Goal: Task Accomplishment & Management: Manage account settings

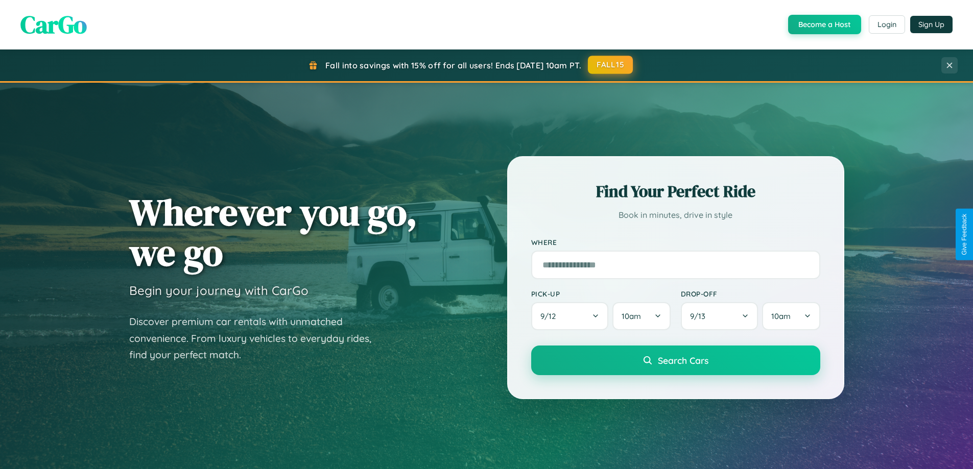
click at [611, 65] on button "FALL15" at bounding box center [610, 65] width 45 height 18
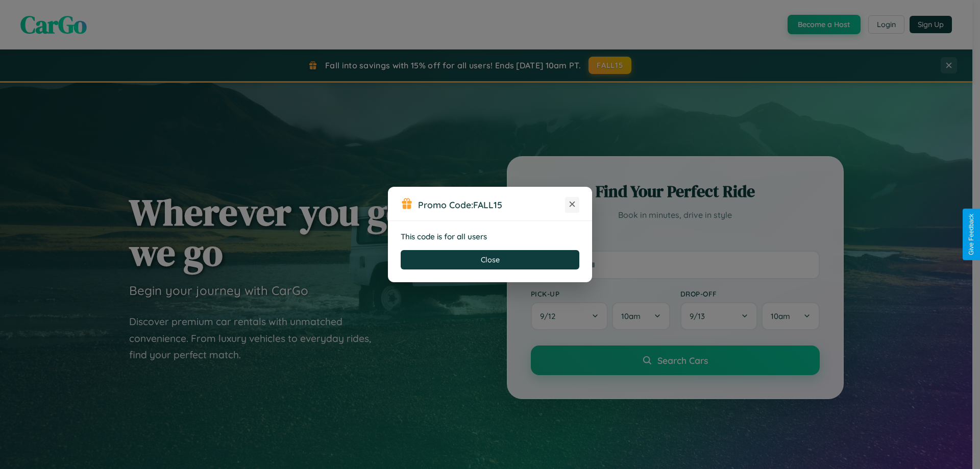
click at [572, 205] on icon at bounding box center [572, 204] width 10 height 10
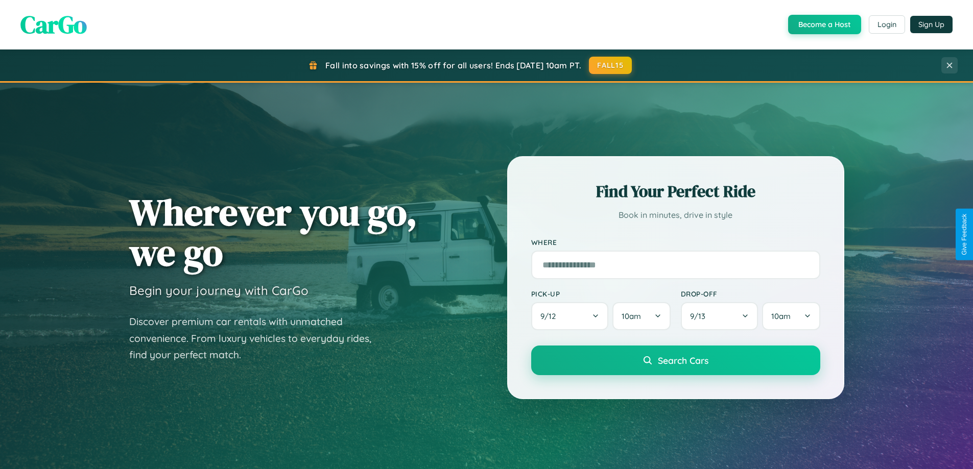
scroll to position [440, 0]
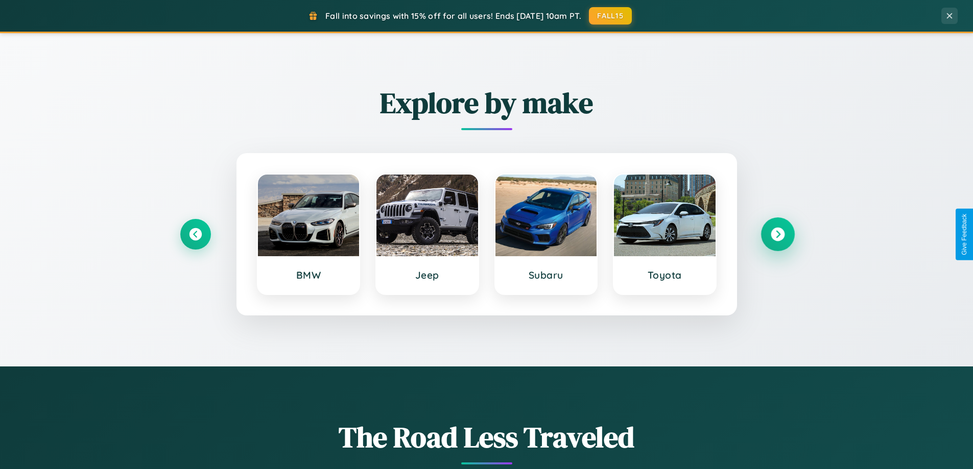
click at [777, 234] on icon at bounding box center [778, 235] width 14 height 14
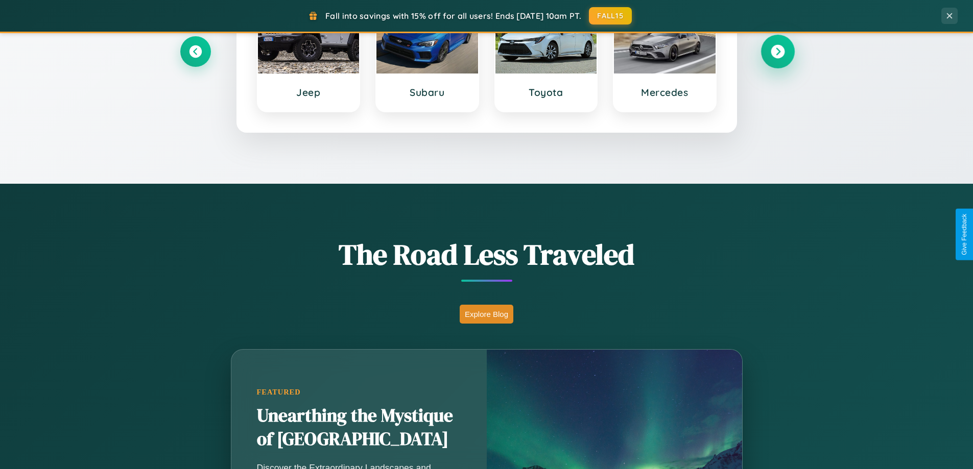
scroll to position [703, 0]
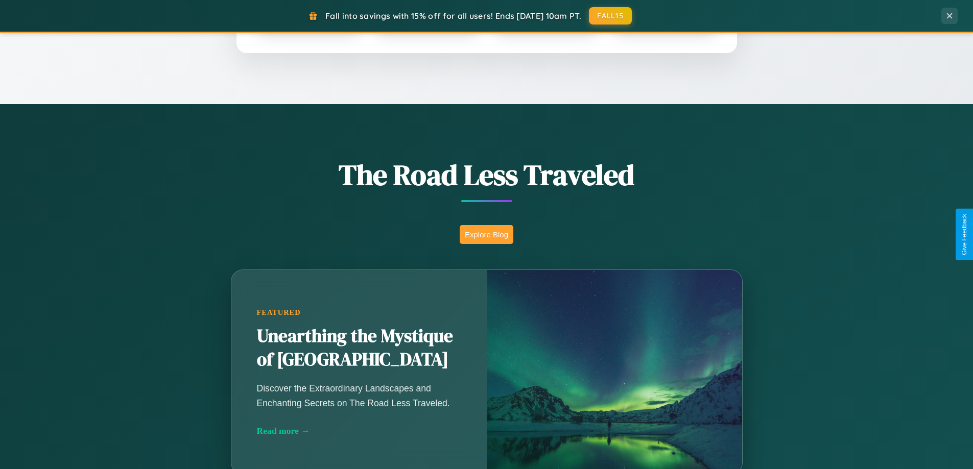
click at [486, 234] on button "Explore Blog" at bounding box center [487, 234] width 54 height 19
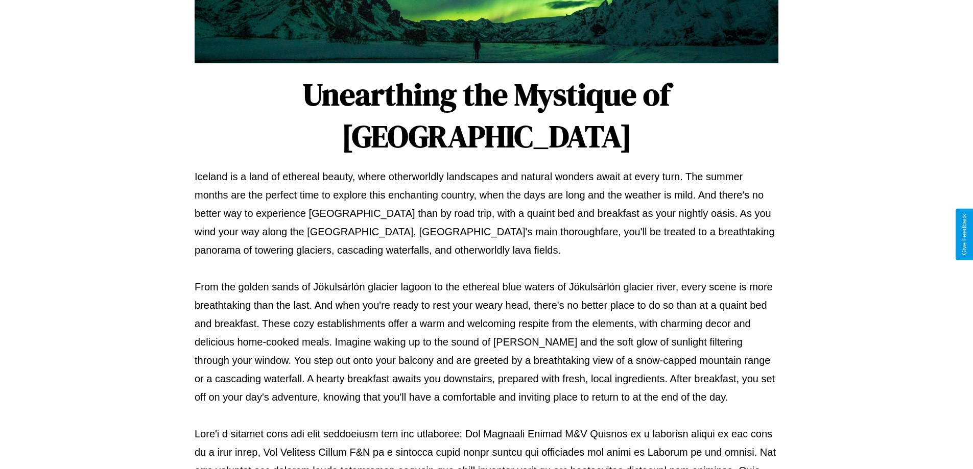
scroll to position [330, 0]
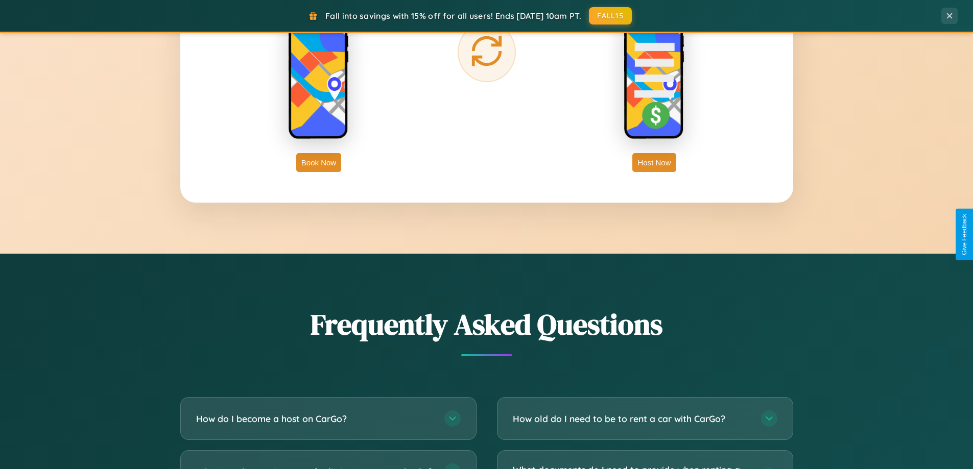
scroll to position [1965, 0]
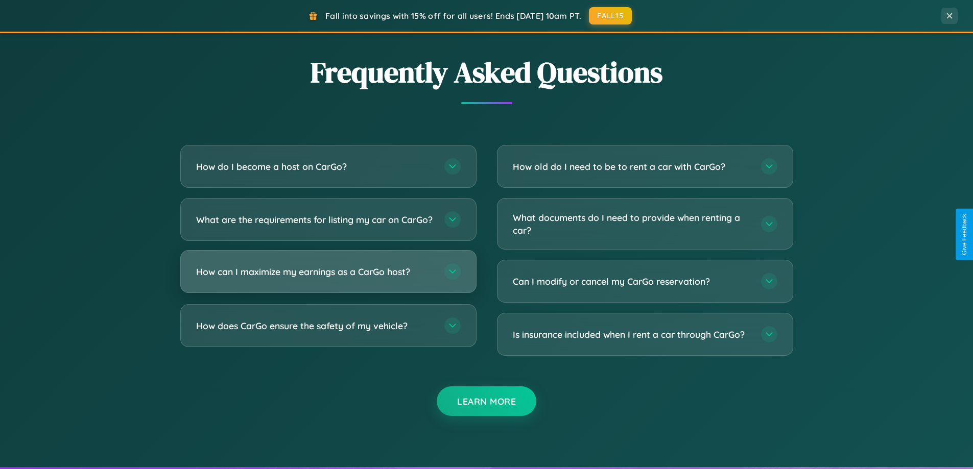
click at [328, 278] on h3 "How can I maximize my earnings as a CarGo host?" at bounding box center [315, 272] width 238 height 13
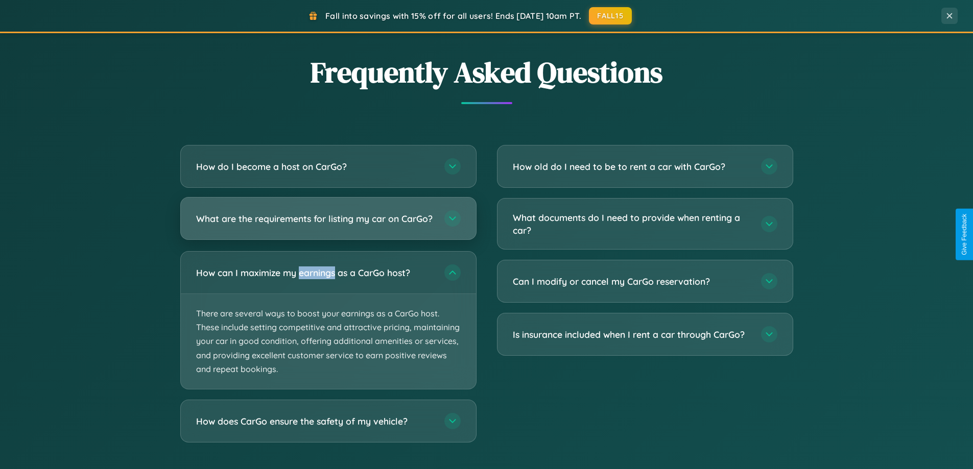
click at [328, 224] on h3 "What are the requirements for listing my car on CarGo?" at bounding box center [315, 218] width 238 height 13
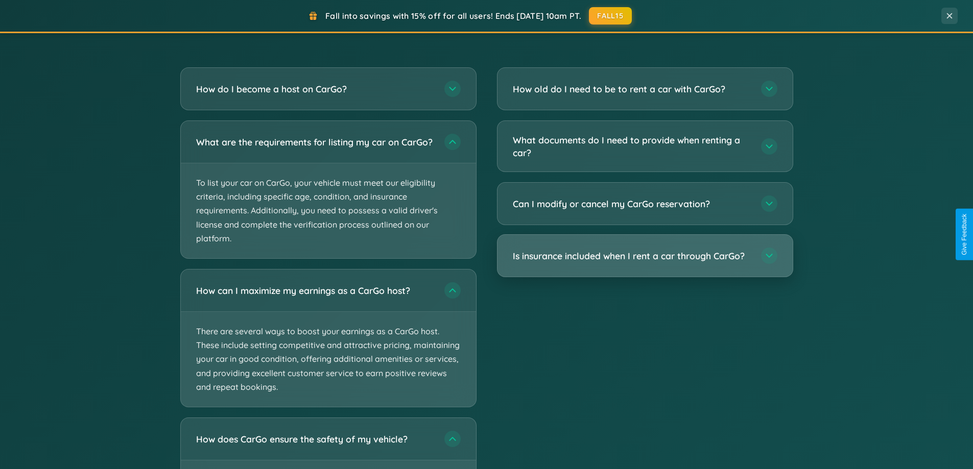
click at [644, 257] on h3 "Is insurance included when I rent a car through CarGo?" at bounding box center [632, 256] width 238 height 13
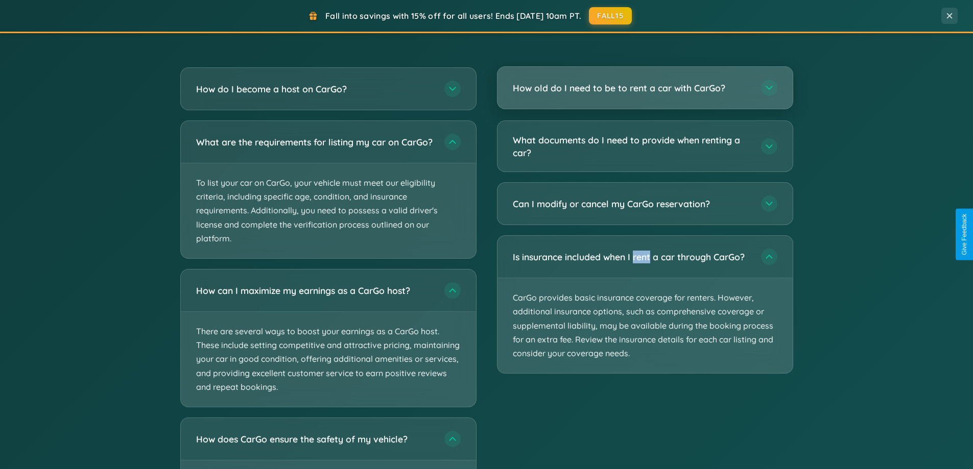
click at [644, 89] on h3 "How old do I need to be to rent a car with CarGo?" at bounding box center [632, 88] width 238 height 13
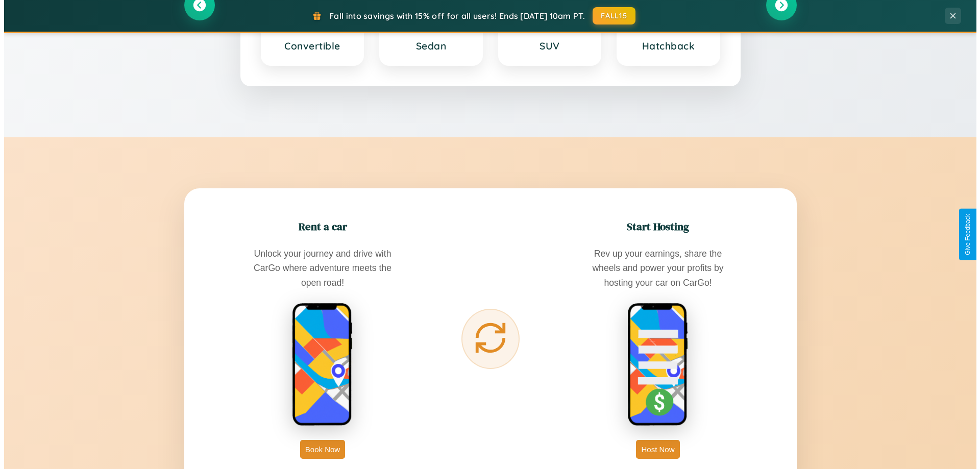
scroll to position [0, 0]
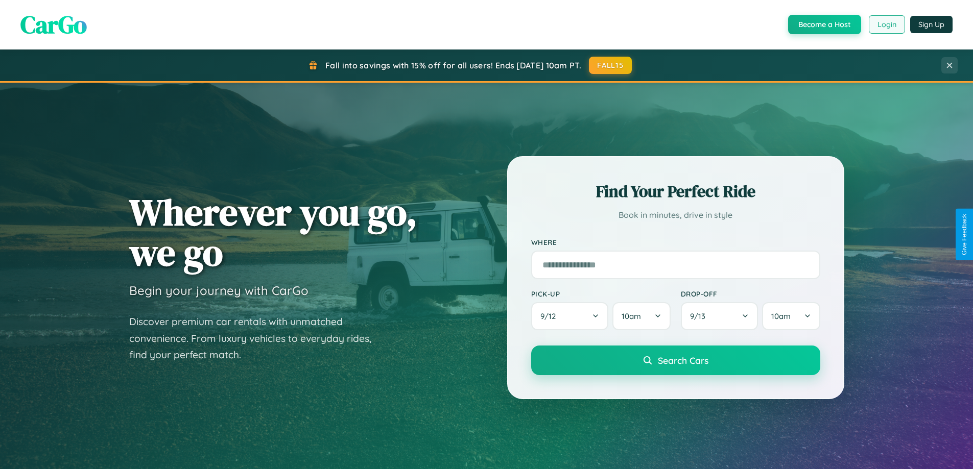
click at [886, 25] on button "Login" at bounding box center [887, 24] width 36 height 18
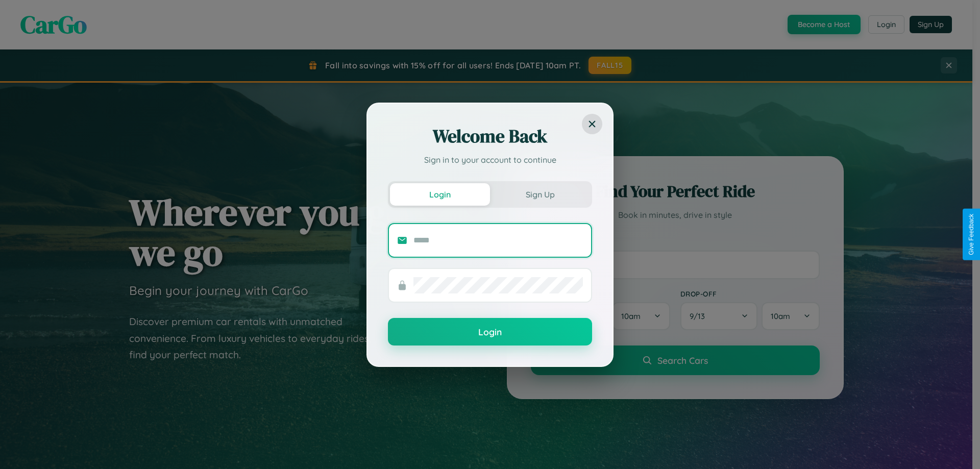
click at [498, 240] on input "text" at bounding box center [499, 240] width 170 height 16
type input "**********"
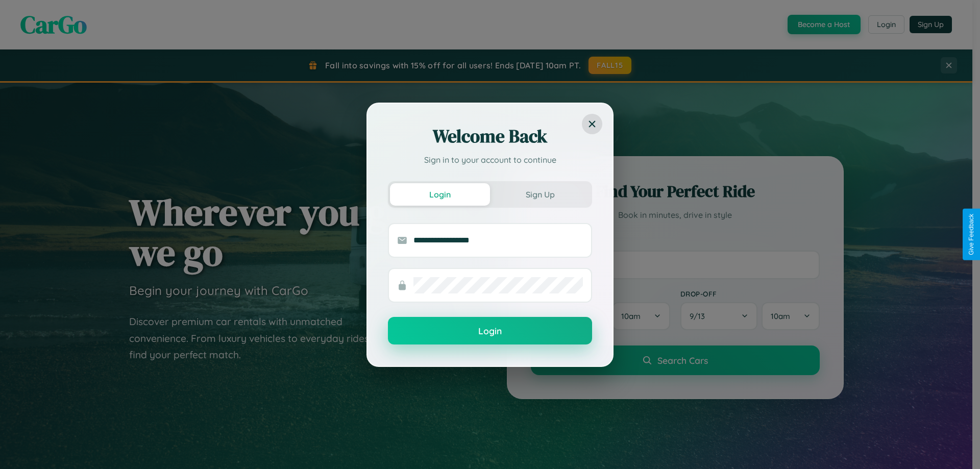
click at [490, 331] on button "Login" at bounding box center [490, 331] width 204 height 28
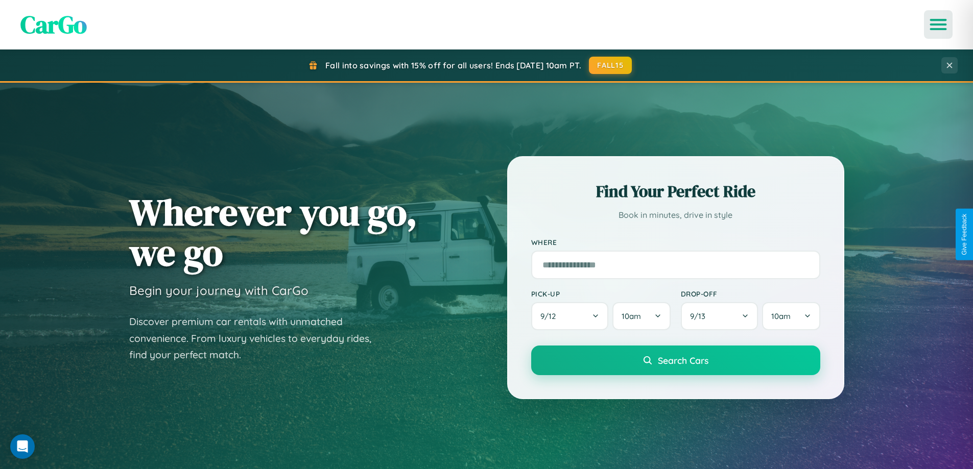
click at [938, 25] on icon "Open menu" at bounding box center [938, 24] width 15 height 9
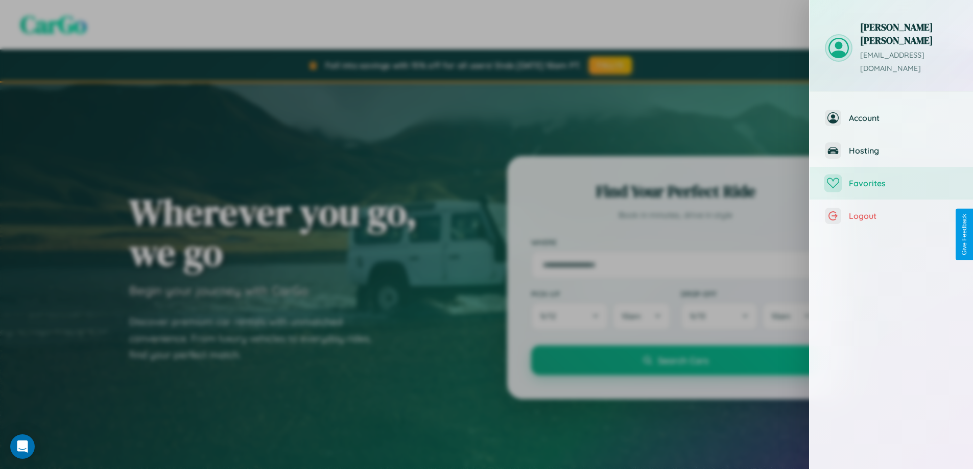
click at [891, 178] on span "Favorites" at bounding box center [903, 183] width 109 height 10
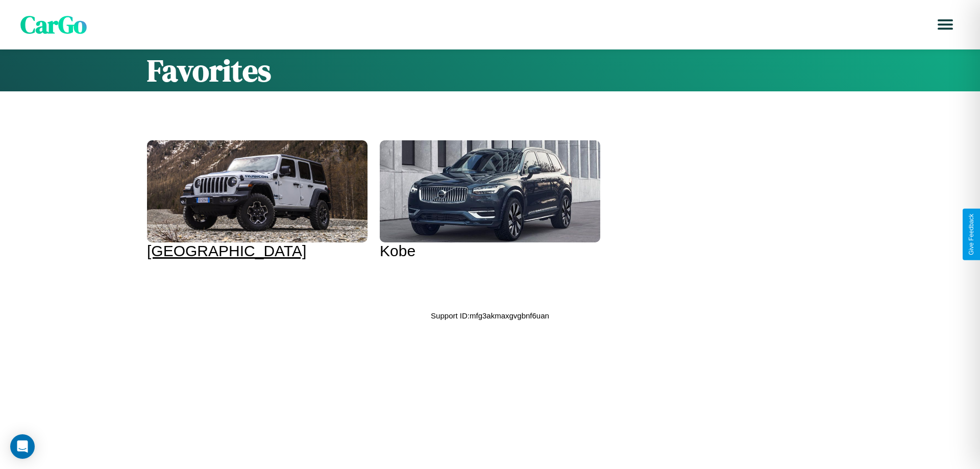
click at [250, 194] on div at bounding box center [257, 191] width 221 height 102
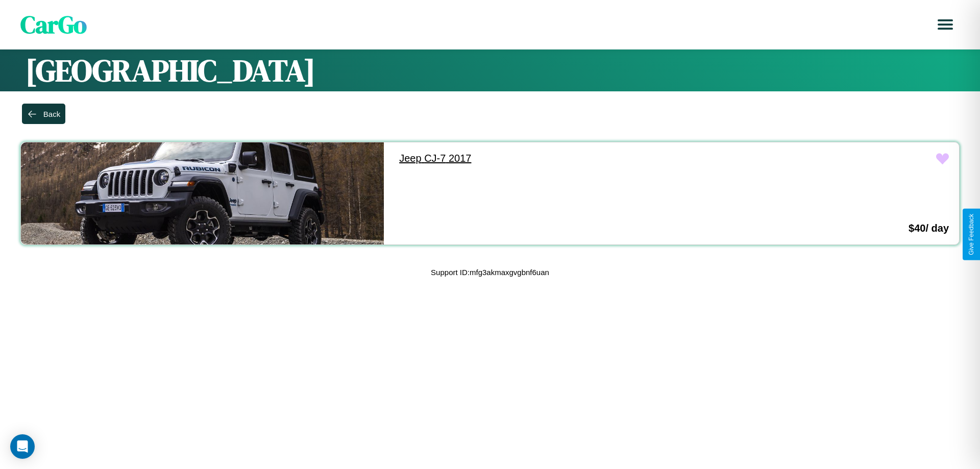
click at [566, 158] on link "Jeep CJ-7 2017" at bounding box center [570, 158] width 363 height 32
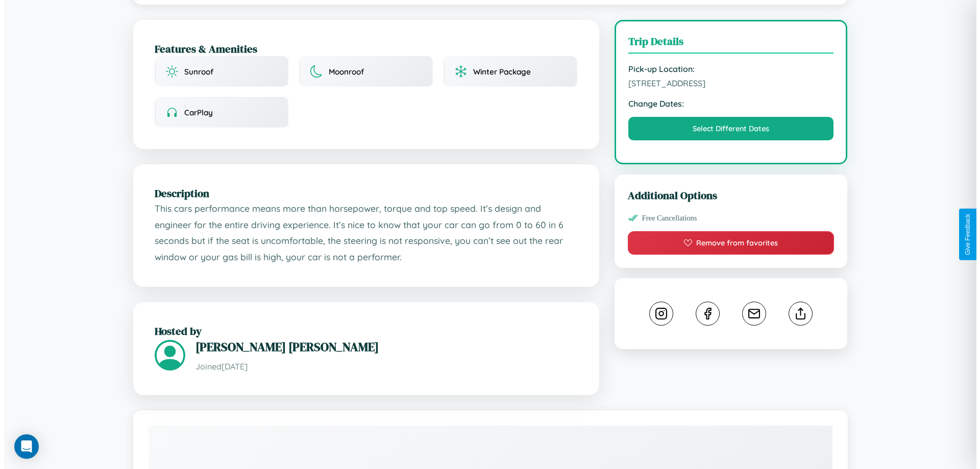
scroll to position [265, 0]
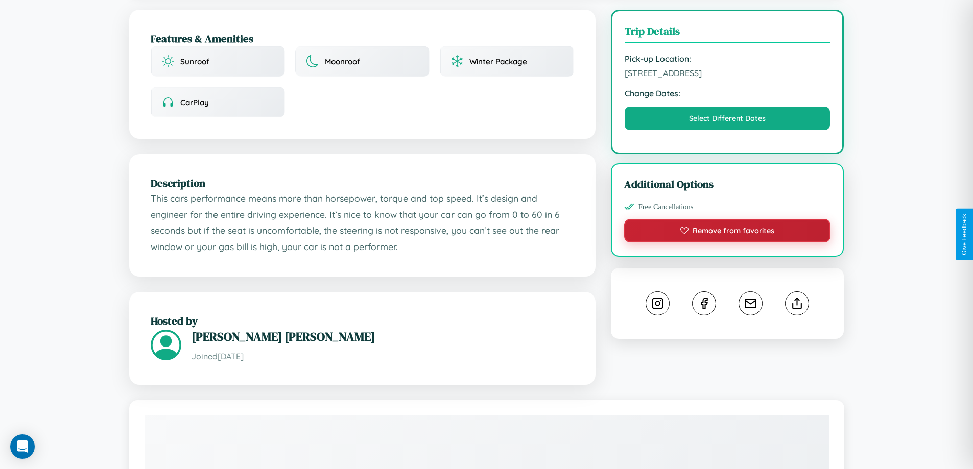
click at [727, 232] on button "Remove from favorites" at bounding box center [727, 230] width 207 height 23
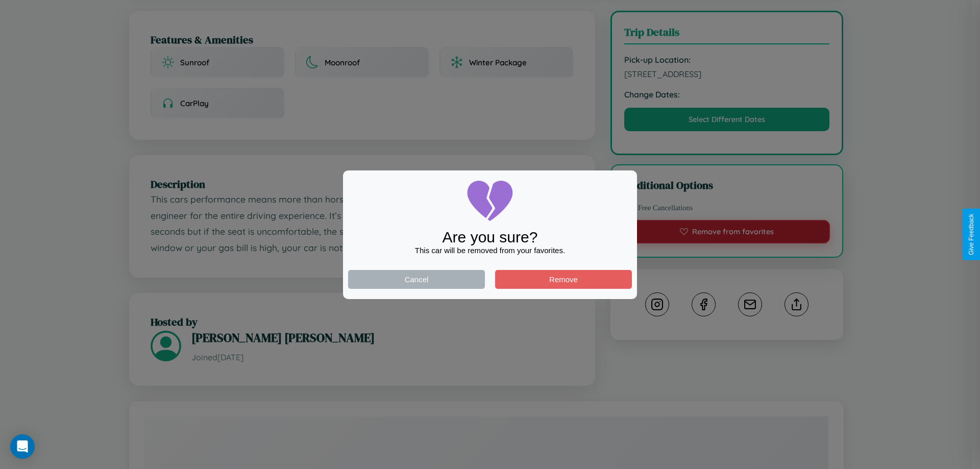
scroll to position [0, 0]
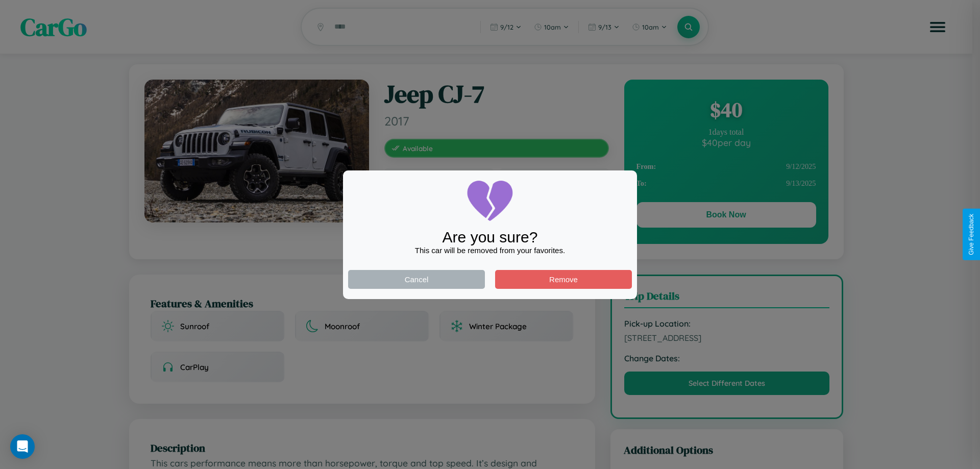
click at [726, 217] on div at bounding box center [490, 234] width 980 height 469
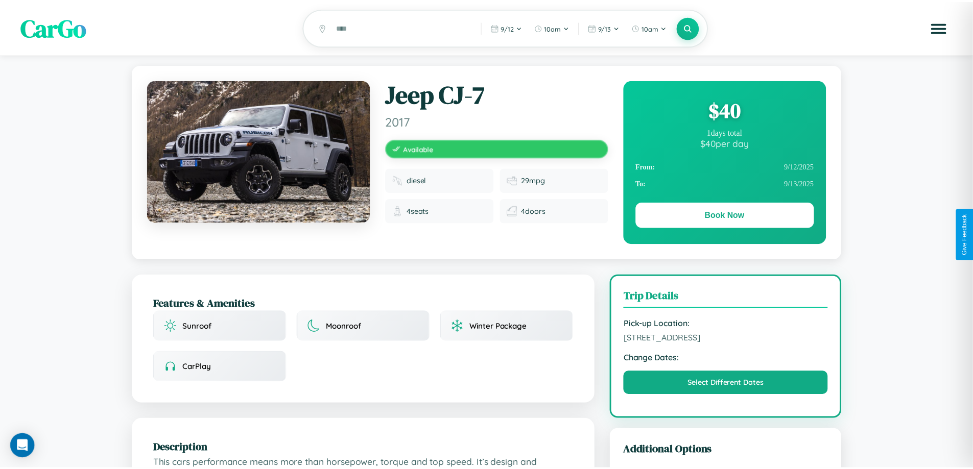
scroll to position [265, 0]
